Goal: Check status: Check status

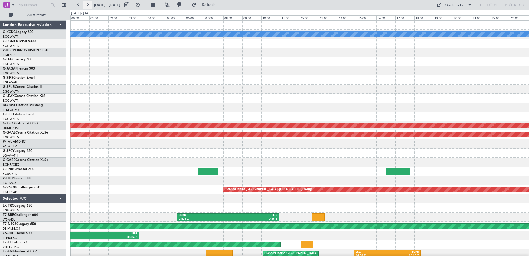
click at [91, 4] on button at bounding box center [87, 5] width 9 height 9
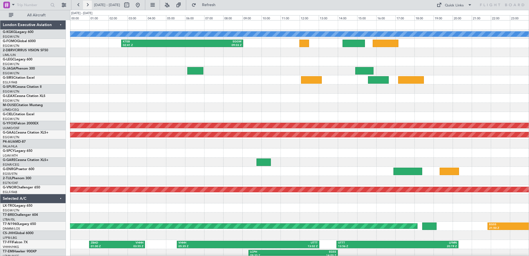
click at [89, 6] on button at bounding box center [87, 5] width 9 height 9
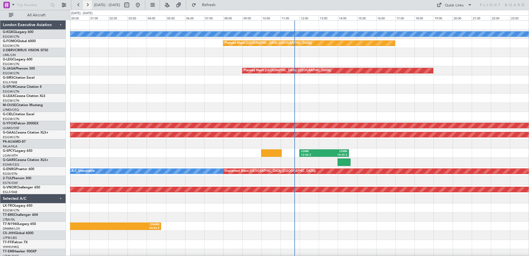
click at [89, 6] on button at bounding box center [87, 5] width 9 height 9
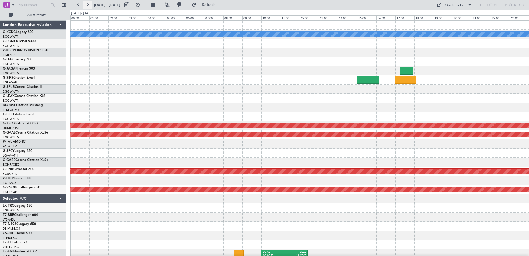
click at [89, 6] on button at bounding box center [87, 5] width 9 height 9
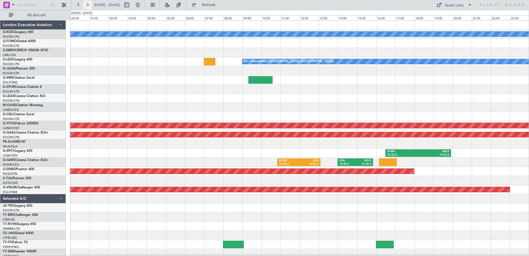
click at [89, 6] on button at bounding box center [87, 5] width 9 height 9
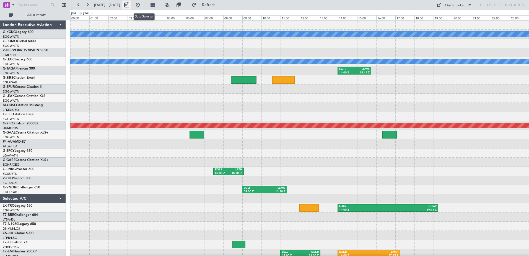
click at [131, 3] on button at bounding box center [126, 5] width 9 height 9
select select "9"
select select "2025"
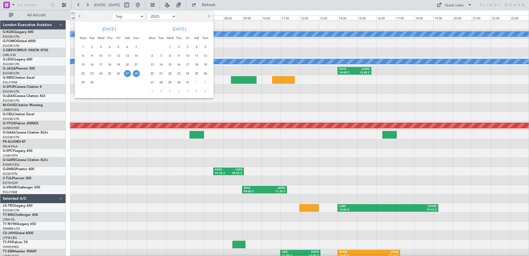
click at [79, 16] on span "Previous month" at bounding box center [80, 15] width 3 height 3
select select "5"
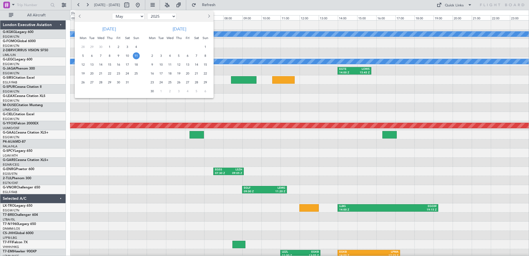
click at [138, 57] on span "11" at bounding box center [136, 55] width 7 height 7
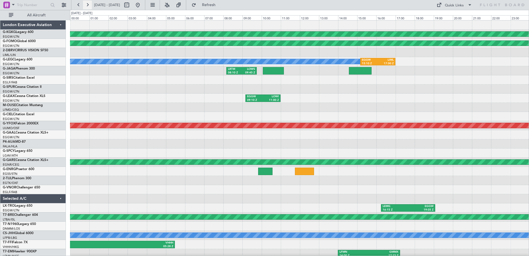
click at [88, 5] on button at bounding box center [87, 5] width 9 height 9
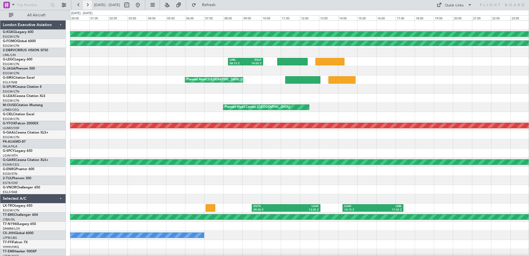
click at [89, 7] on button at bounding box center [87, 5] width 9 height 9
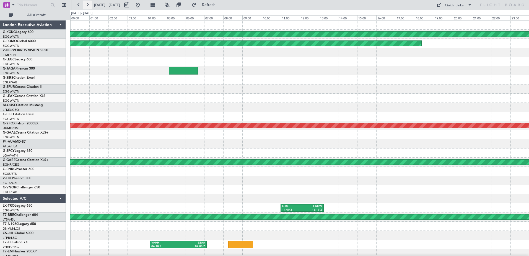
click at [89, 7] on button at bounding box center [87, 5] width 9 height 9
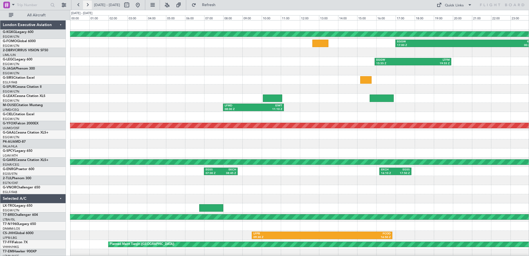
click at [90, 6] on button at bounding box center [87, 5] width 9 height 9
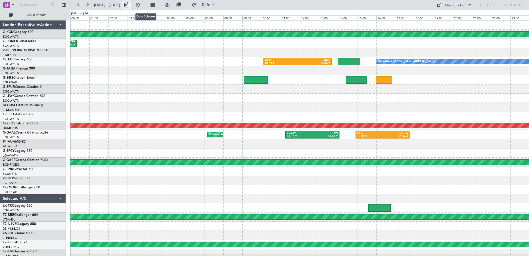
click at [131, 4] on button at bounding box center [126, 5] width 9 height 9
select select "5"
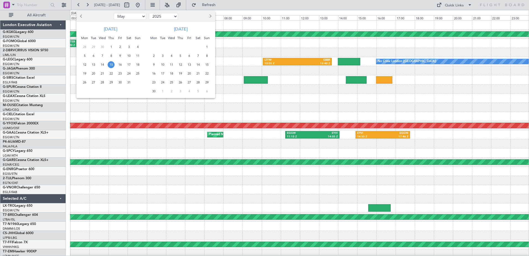
click at [174, 16] on select "2015 2016 2017 2018 2019 2020 2021 2022 2023 2024 2025 2026 2027 2028 2029 2030…" at bounding box center [163, 16] width 29 height 7
select select "2022"
click at [149, 13] on select "2015 2016 2017 2018 2019 2020 2021 2022 2023 2024 2025 2026 2027 2028 2029 2030…" at bounding box center [163, 16] width 29 height 7
click at [210, 17] on span "Next month" at bounding box center [209, 15] width 3 height 3
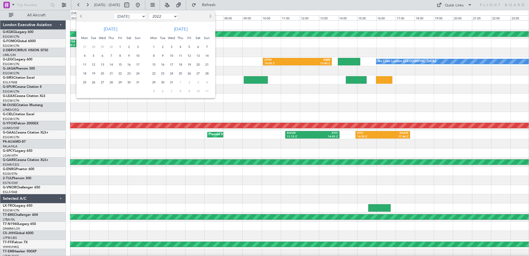
click at [210, 17] on span "Next month" at bounding box center [209, 15] width 3 height 3
click at [207, 74] on span "25" at bounding box center [206, 73] width 7 height 7
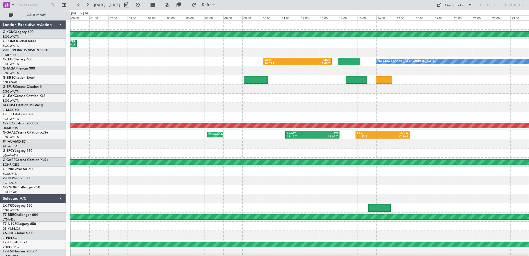
select select "9"
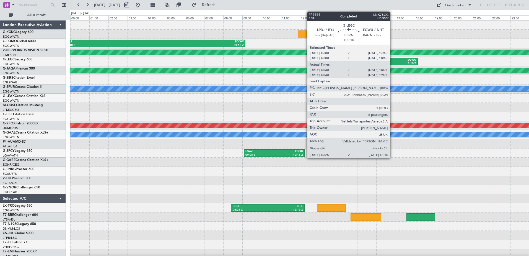
click at [393, 61] on div "EGWU" at bounding box center [403, 60] width 25 height 4
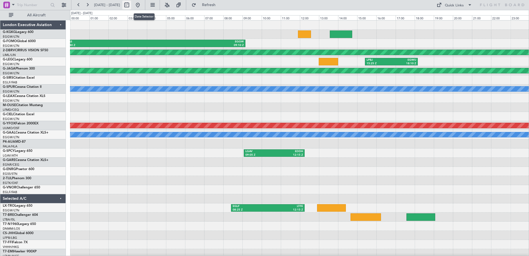
click at [131, 2] on button at bounding box center [126, 5] width 9 height 9
select select "9"
select select "2022"
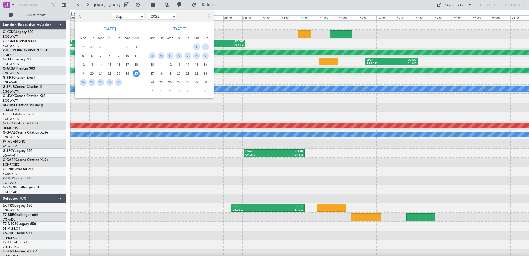
click at [141, 16] on select "Jan Feb Mar Apr May Jun [DATE] Aug Sep Oct Nov Dec" at bounding box center [128, 16] width 32 height 7
select select "6"
click at [112, 13] on select "Jan Feb Mar Apr May Jun [DATE] Aug Sep Oct Nov Dec" at bounding box center [128, 16] width 32 height 7
click at [135, 74] on span "26" at bounding box center [136, 73] width 7 height 7
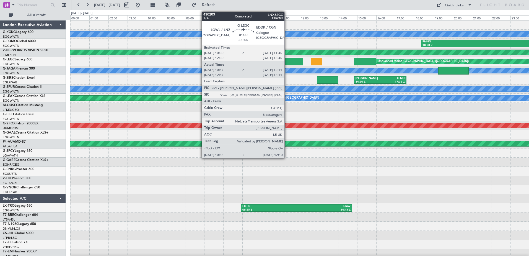
click at [287, 61] on div at bounding box center [291, 61] width 24 height 7
